Goal: Find specific page/section: Find specific page/section

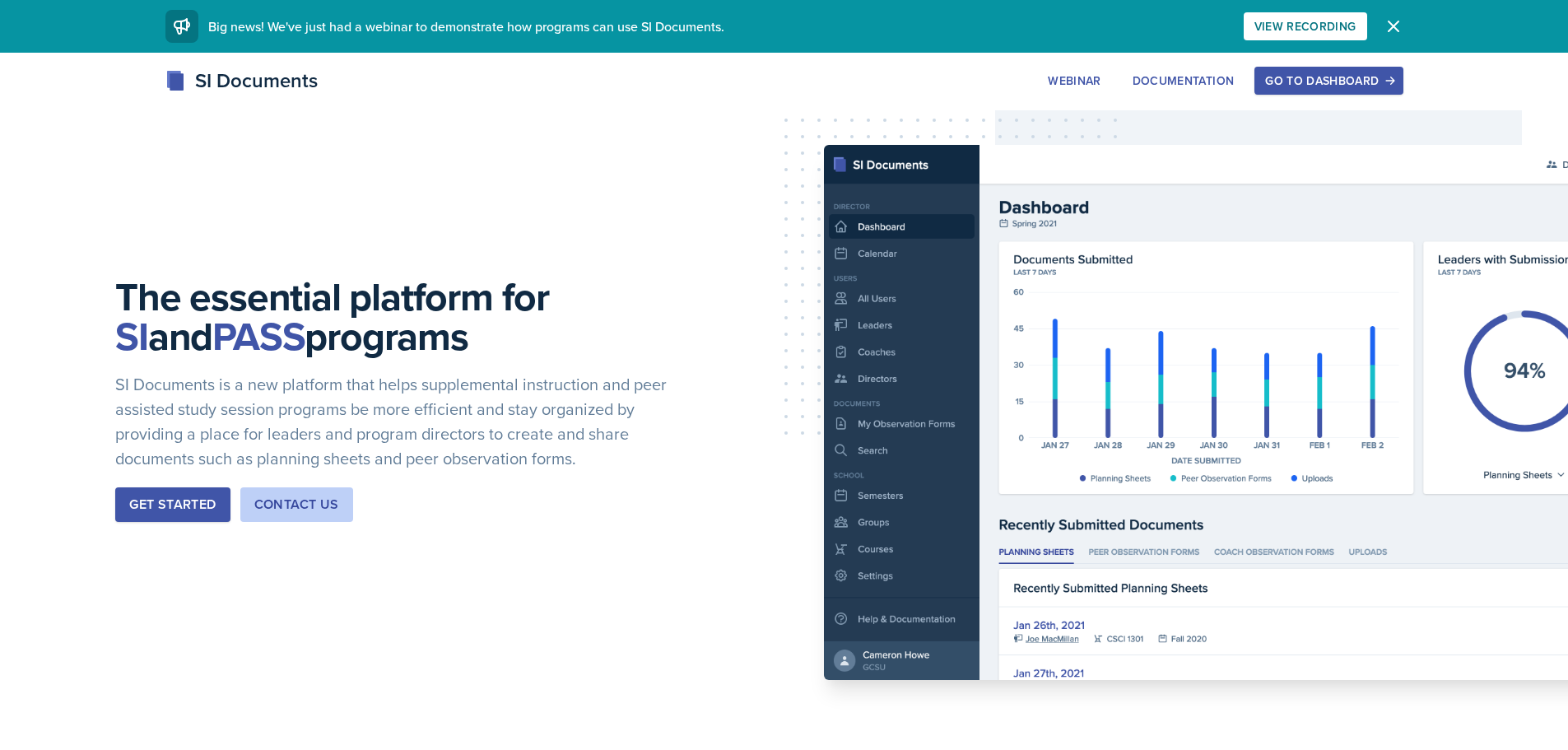
click at [1320, 87] on div "Go to Dashboard" at bounding box center [1328, 81] width 126 height 13
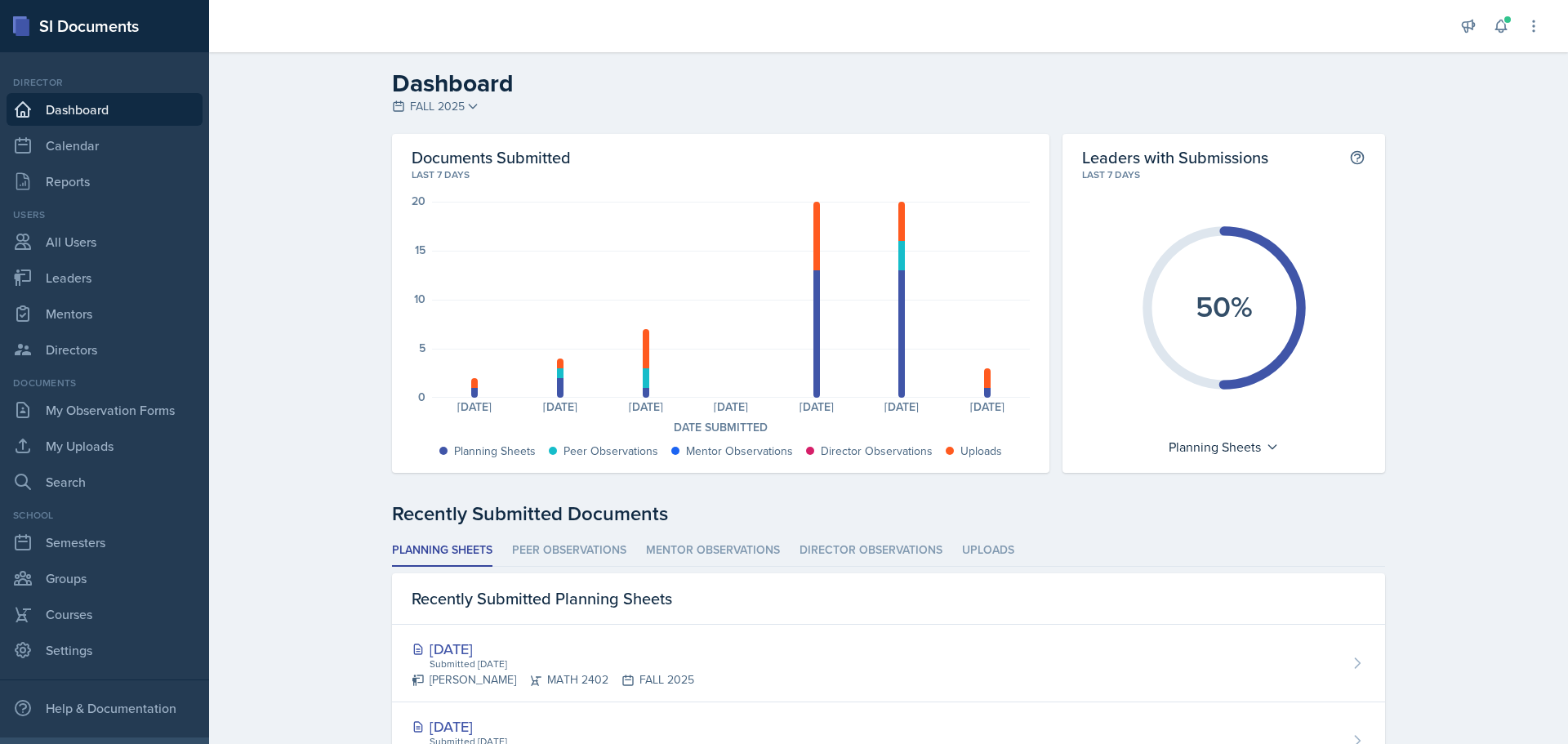
scroll to position [82, 0]
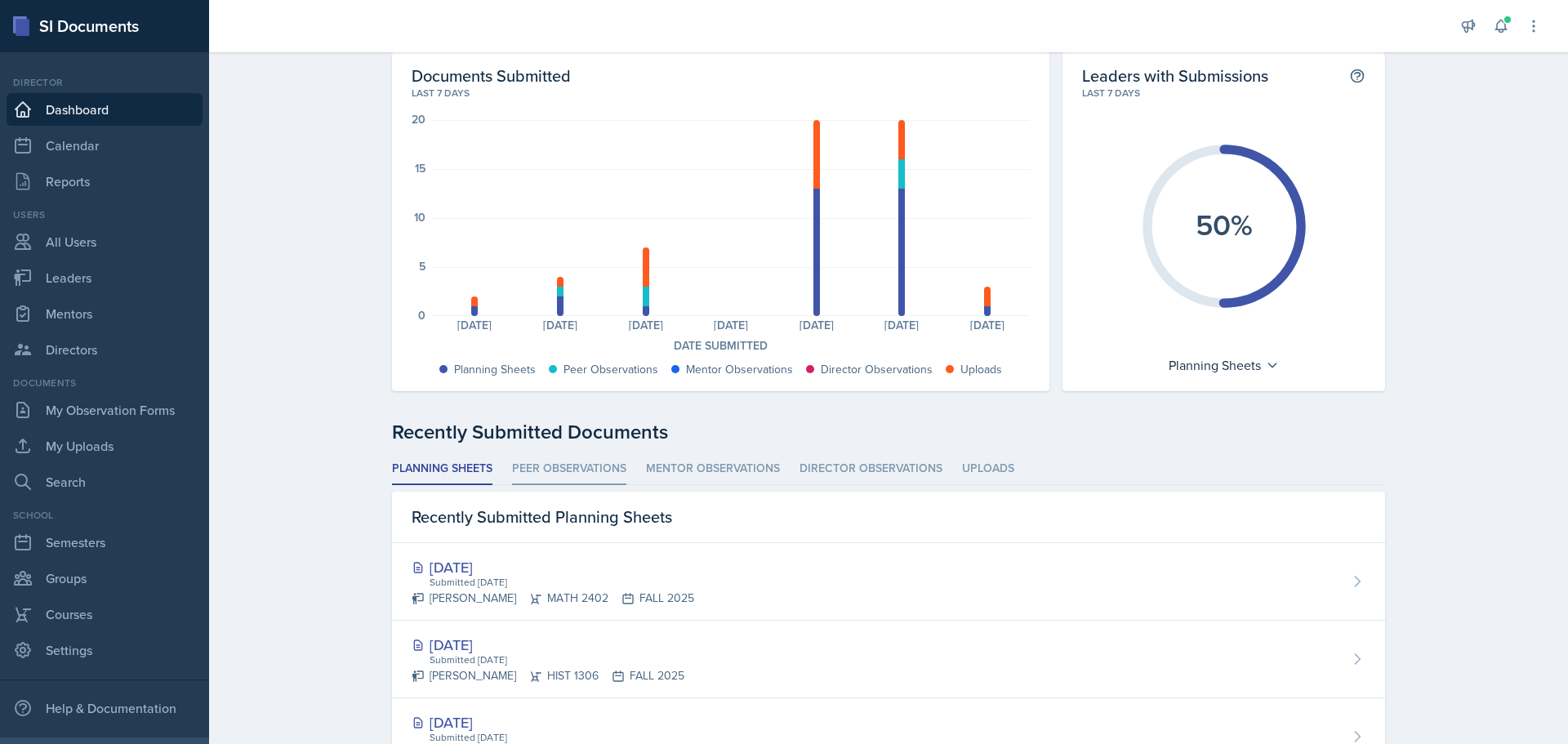
click at [572, 464] on li "Peer Observations" at bounding box center [569, 469] width 115 height 32
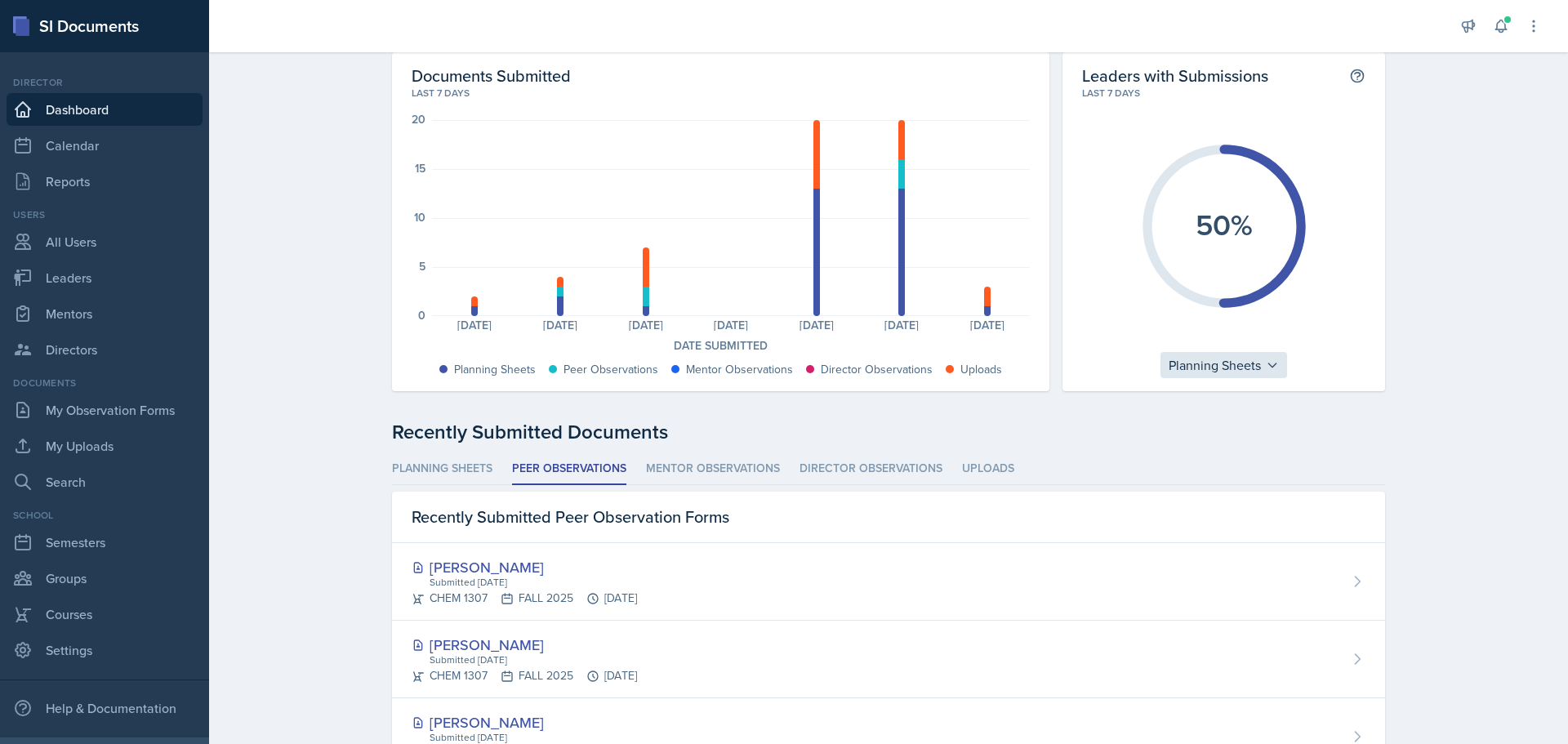
click at [1270, 363] on icon at bounding box center [1272, 365] width 13 height 13
click at [1243, 433] on div "Peer Observations" at bounding box center [1239, 436] width 157 height 33
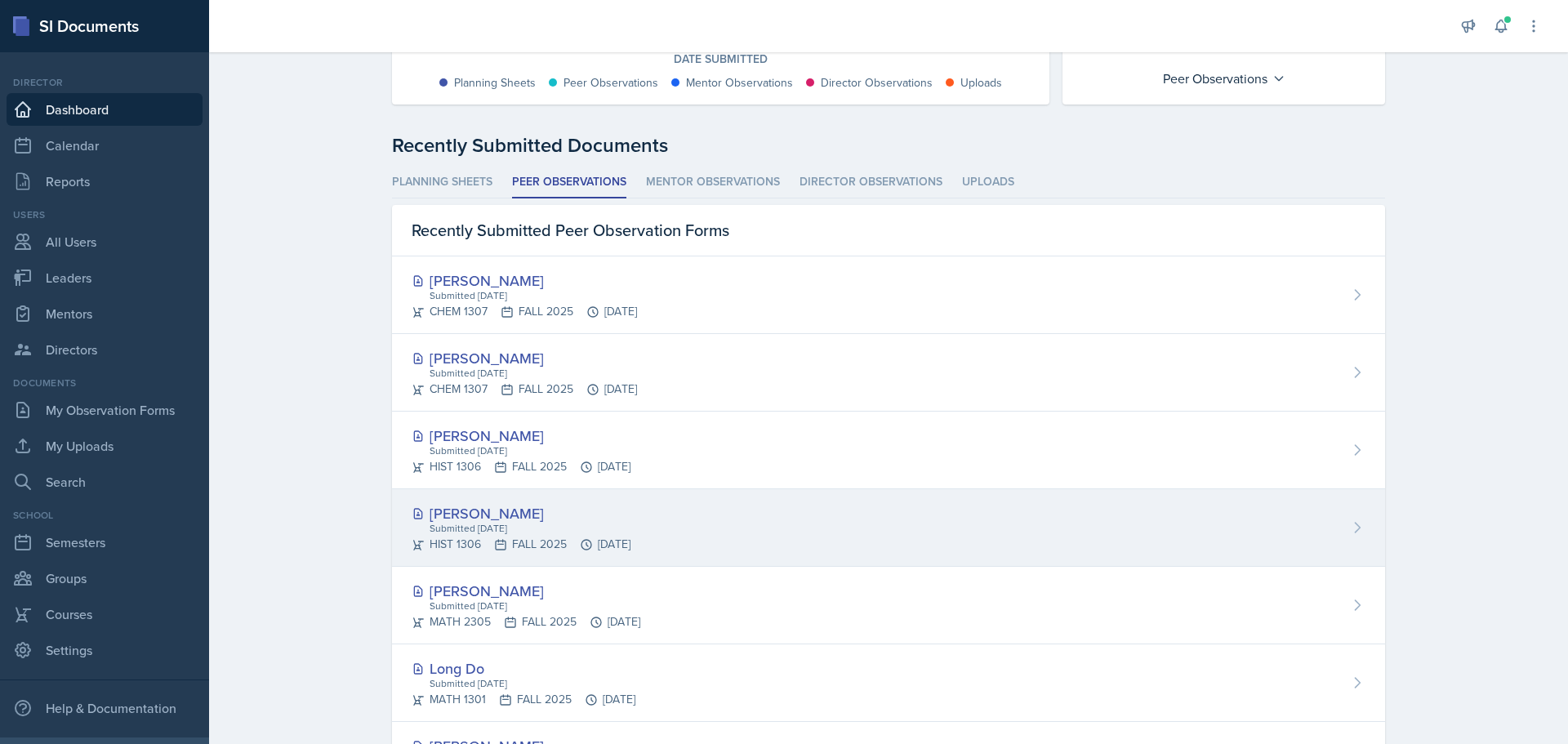
scroll to position [42, 0]
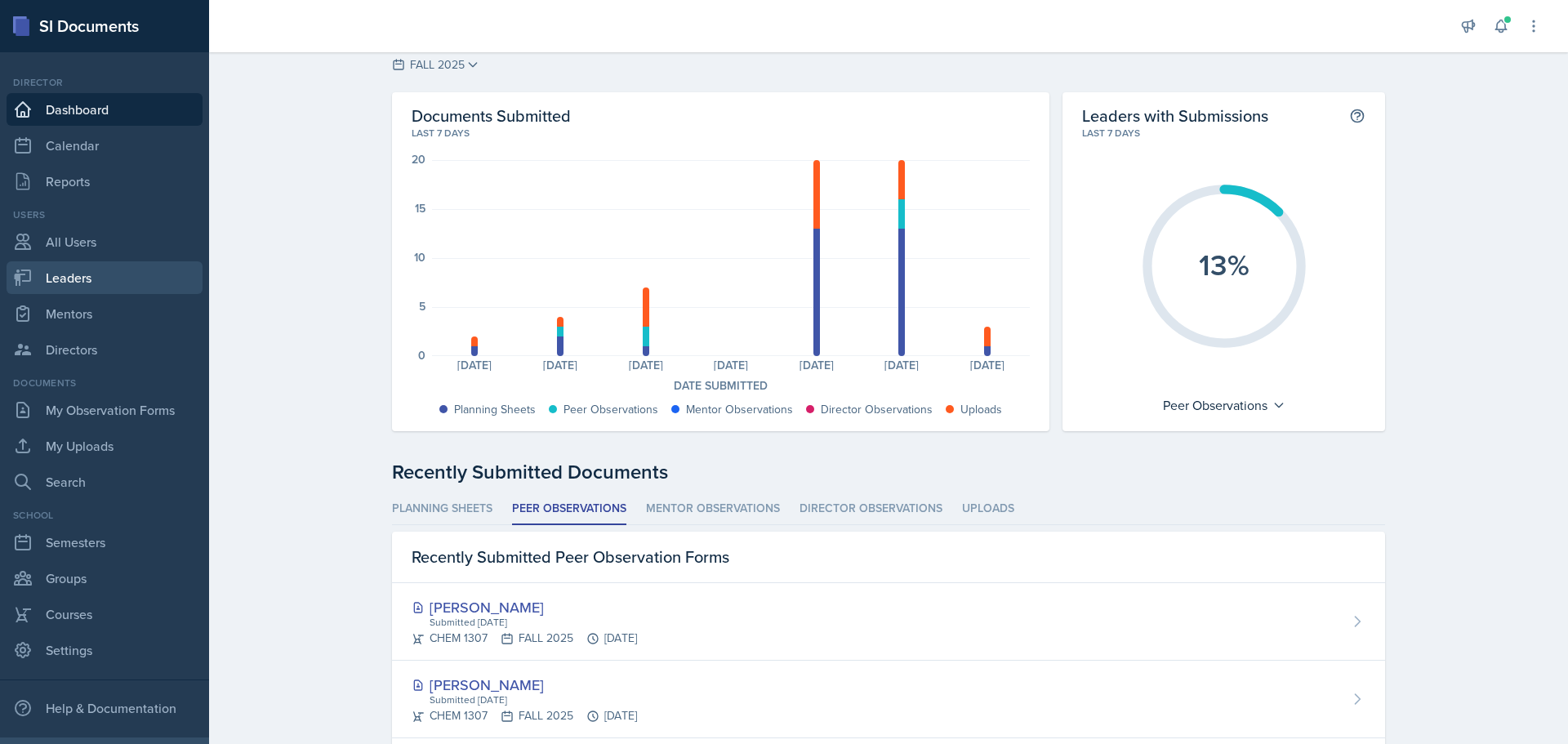
click at [70, 273] on link "Leaders" at bounding box center [104, 278] width 196 height 33
select select "0924c876-6fa7-4296-b593-7db6428ef465"
